Goal: Navigation & Orientation: Find specific page/section

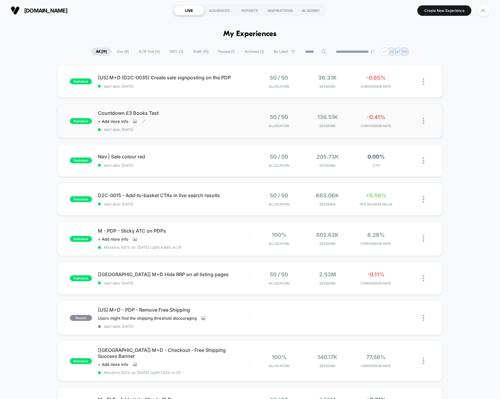
click at [147, 113] on span "Countdown £3 Books Test" at bounding box center [174, 113] width 152 height 6
click at [171, 78] on span "[US] M+D (D2C-0035) Create sale signposting on the PDP Click to edit experience…" at bounding box center [174, 78] width 152 height 6
click at [133, 196] on span "D2C-0015 - Add-to-basket CTAs in live search results Click to edit experience d…" at bounding box center [174, 195] width 152 height 6
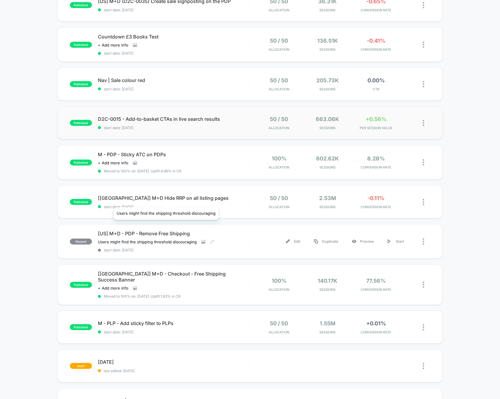
scroll to position [52, 0]
